Goal: Information Seeking & Learning: Learn about a topic

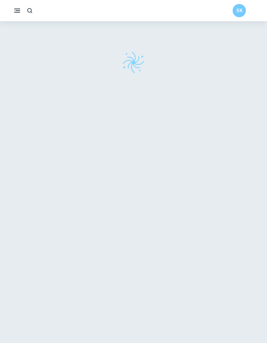
scroll to position [21, 0]
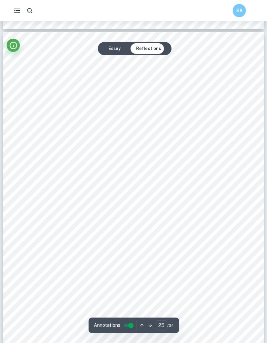
scroll to position [9148, 0]
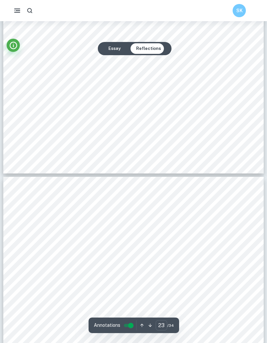
type input "24"
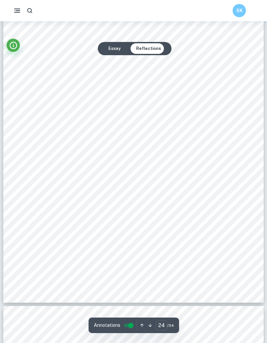
scroll to position [8855, 0]
